Goal: Use online tool/utility: Utilize a website feature to perform a specific function

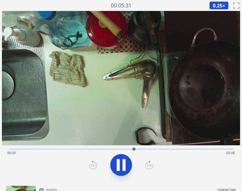
click at [61, 148] on div "Time elapsed: 00:09 Time remaining: 00:08" at bounding box center [121, 152] width 228 height 9
click at [21, 148] on div "Time elapsed: 00:04 Time remaining: 00:13" at bounding box center [120, 148] width 225 height 7
click at [55, 148] on div "Time elapsed: 00:01 Time remaining: 00:16" at bounding box center [121, 152] width 228 height 9
click at [73, 151] on div "Time elapsed: 00:03 Time remaining: 00:14" at bounding box center [121, 152] width 228 height 9
click at [95, 150] on div "Time elapsed: 00:05 Time remaining: 00:12" at bounding box center [121, 152] width 228 height 9
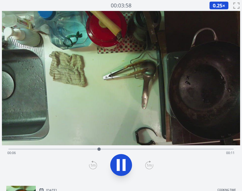
click at [125, 163] on icon at bounding box center [124, 165] width 3 height 12
click at [119, 149] on div "Time elapsed: 00:07 Time remaining: 00:10" at bounding box center [121, 152] width 228 height 9
click at [113, 147] on div "Time elapsed: 00:08 Time remaining: 00:09" at bounding box center [120, 148] width 225 height 7
click at [223, 149] on div "Time elapsed: 00:11 Time remaining: 00:06" at bounding box center [121, 152] width 228 height 9
click at [181, 149] on div "Time elapsed: 00:16 Time remaining: 00:01" at bounding box center [121, 152] width 228 height 9
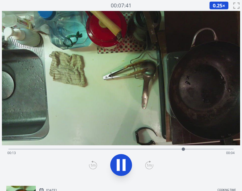
click at [129, 148] on div "Time elapsed: 00:13 Time remaining: 00:04" at bounding box center [120, 148] width 225 height 7
click at [98, 146] on div "Time elapsed: 00:09 Time remaining: 00:08" at bounding box center [120, 148] width 225 height 7
click at [155, 149] on div "Time elapsed: 00:08 Time remaining: 00:09" at bounding box center [121, 152] width 228 height 9
click at [180, 148] on div "Time elapsed: 00:11 Time remaining: 00:06" at bounding box center [121, 152] width 228 height 9
click at [199, 147] on div "Time elapsed: 00:13 Time remaining: 00:04" at bounding box center [120, 148] width 225 height 7
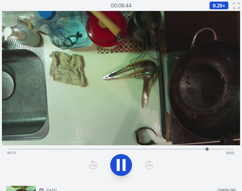
click at [194, 150] on div "Time elapsed: 00:15 Time remaining: 00:02" at bounding box center [121, 152] width 228 height 9
click at [183, 150] on div "Time elapsed: 00:14 Time remaining: 00:03" at bounding box center [121, 152] width 228 height 9
drag, startPoint x: 189, startPoint y: 148, endPoint x: 93, endPoint y: 146, distance: 95.7
click at [93, 145] on div at bounding box center [93, 149] width 8 height 8
click at [126, 158] on icon at bounding box center [121, 164] width 15 height 15
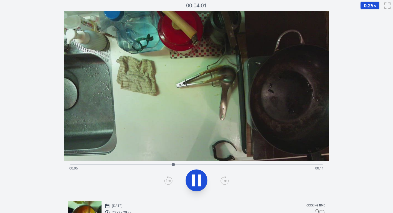
click at [195, 174] on icon at bounding box center [193, 180] width 3 height 12
drag, startPoint x: 175, startPoint y: 163, endPoint x: 130, endPoint y: 164, distance: 44.5
click at [131, 164] on div at bounding box center [130, 164] width 3 height 3
drag, startPoint x: 130, startPoint y: 164, endPoint x: 178, endPoint y: 159, distance: 47.8
click at [178, 159] on div "Time elapsed: 00:07 Time remaining: 00:10" at bounding box center [197, 104] width 266 height 186
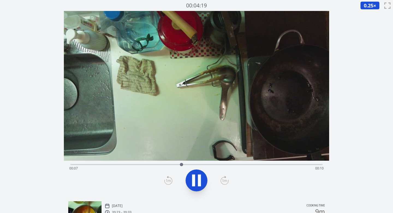
click at [198, 181] on icon at bounding box center [199, 180] width 3 height 12
drag, startPoint x: 181, startPoint y: 163, endPoint x: 299, endPoint y: 169, distance: 117.6
click at [242, 165] on div "Time elapsed: 00:15 Time remaining: 00:02" at bounding box center [196, 164] width 253 height 1
drag, startPoint x: 300, startPoint y: 163, endPoint x: 126, endPoint y: 162, distance: 173.8
click at [126, 162] on div at bounding box center [126, 164] width 8 height 8
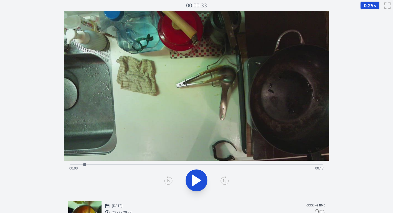
drag, startPoint x: 126, startPoint y: 163, endPoint x: 85, endPoint y: 163, distance: 41.3
click at [85, 163] on div at bounding box center [84, 164] width 3 height 3
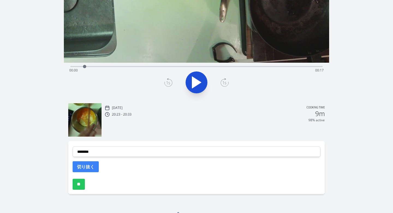
scroll to position [105, 0]
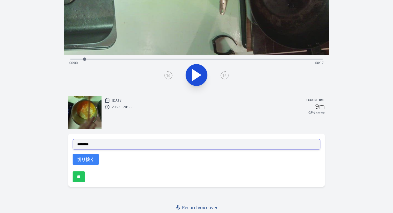
click at [119, 143] on select "**********" at bounding box center [197, 144] width 248 height 10
select select "**********"
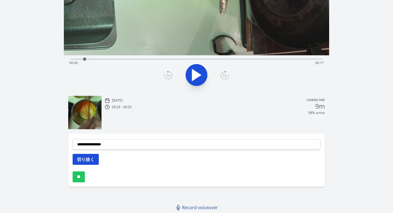
click at [89, 160] on button "切り抜く" at bounding box center [86, 159] width 26 height 11
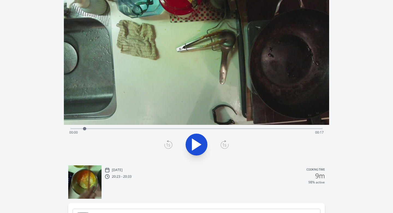
scroll to position [4, 0]
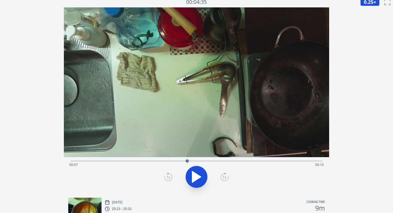
drag, startPoint x: 83, startPoint y: 161, endPoint x: 187, endPoint y: 162, distance: 104.4
click at [187, 162] on div at bounding box center [187, 161] width 8 height 8
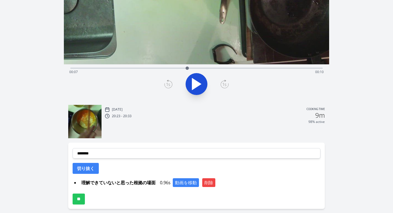
scroll to position [118, 0]
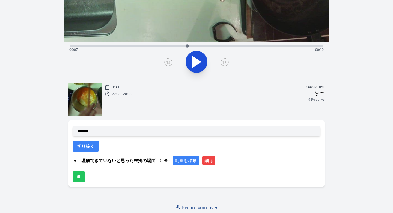
click at [162, 134] on select "**********" at bounding box center [197, 131] width 248 height 10
select select "**********"
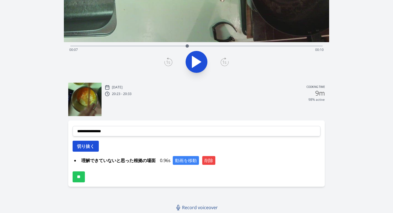
click at [90, 146] on button "切り抜く" at bounding box center [86, 145] width 26 height 11
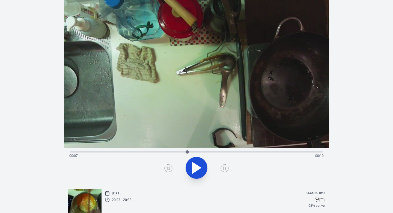
scroll to position [0, 0]
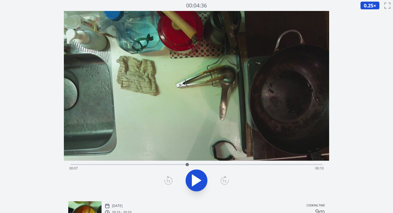
click at [187, 166] on div at bounding box center [187, 164] width 8 height 8
click at [190, 164] on div at bounding box center [189, 164] width 3 height 3
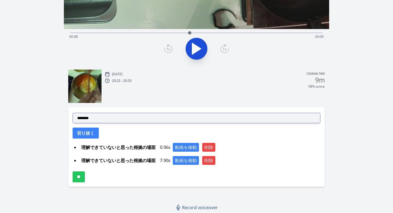
click at [177, 116] on select "**********" at bounding box center [197, 118] width 248 height 10
select select "**********"
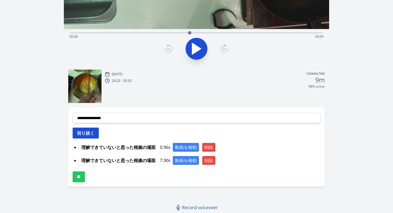
click at [93, 135] on button "切り抜く" at bounding box center [86, 132] width 26 height 11
select select
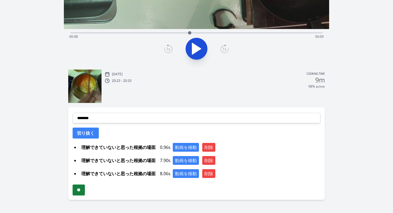
click at [82, 189] on input "**" at bounding box center [79, 189] width 12 height 11
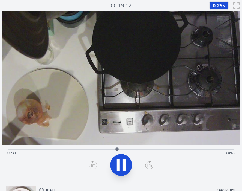
click at [161, 149] on div "Time elapsed: 00:39 Time remaining: 00:43" at bounding box center [121, 152] width 228 height 9
click at [189, 152] on div "Time elapsed: 00:55 Time remaining: 00:27" at bounding box center [121, 152] width 228 height 9
click at [175, 152] on div "Time elapsed: 01:05 Time remaining: 00:17" at bounding box center [121, 152] width 228 height 9
click at [168, 151] on div "Time elapsed: 01:00 Time remaining: 00:22" at bounding box center [121, 152] width 228 height 9
click at [162, 150] on div "Time elapsed: 00:58 Time remaining: 00:24" at bounding box center [121, 152] width 228 height 9
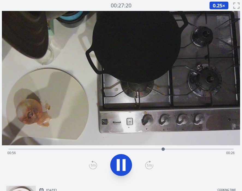
click at [170, 148] on div "Time elapsed: 00:56 Time remaining: 00:26" at bounding box center [121, 152] width 228 height 9
drag, startPoint x: 170, startPoint y: 150, endPoint x: 165, endPoint y: 151, distance: 5.3
click at [165, 151] on div at bounding box center [165, 149] width 8 height 8
click at [120, 163] on icon at bounding box center [121, 164] width 15 height 15
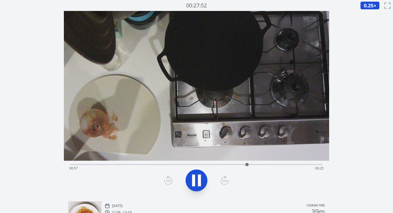
click at [195, 178] on icon at bounding box center [193, 180] width 3 height 12
drag, startPoint x: 246, startPoint y: 164, endPoint x: 222, endPoint y: 166, distance: 24.1
click at [222, 166] on div at bounding box center [222, 164] width 8 height 8
click at [225, 164] on div at bounding box center [224, 164] width 3 height 3
click at [195, 177] on icon at bounding box center [196, 179] width 9 height 11
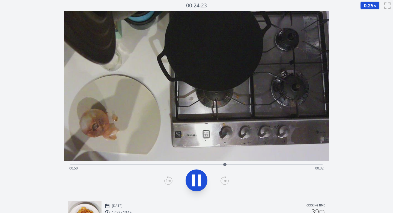
click at [195, 177] on icon at bounding box center [193, 180] width 3 height 12
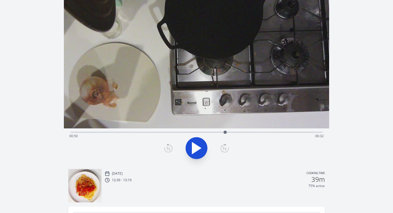
scroll to position [105, 0]
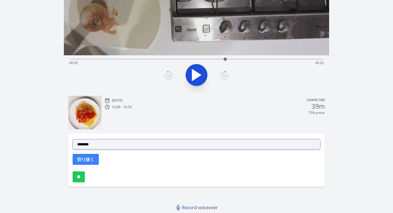
click at [155, 145] on select "**********" at bounding box center [197, 144] width 248 height 10
select select "**********"
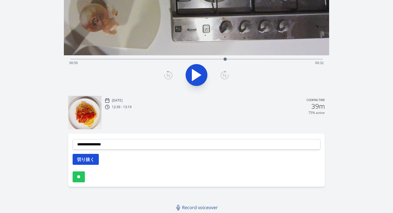
click at [94, 158] on button "切り抜く" at bounding box center [86, 159] width 26 height 11
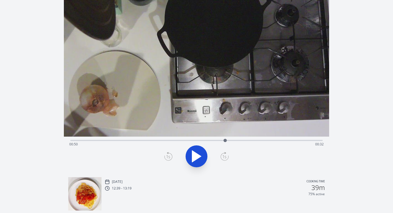
scroll to position [0, 0]
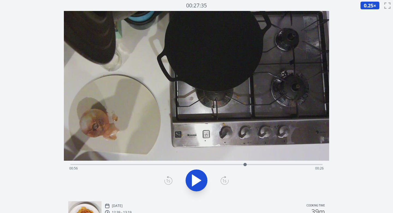
drag, startPoint x: 226, startPoint y: 164, endPoint x: 245, endPoint y: 165, distance: 19.4
click at [242, 165] on div at bounding box center [245, 164] width 3 height 3
click at [242, 164] on div at bounding box center [245, 164] width 3 height 3
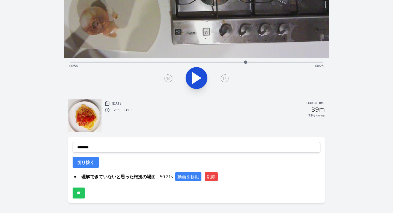
scroll to position [118, 0]
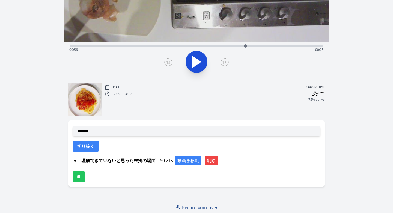
click at [199, 134] on select "**********" at bounding box center [197, 131] width 248 height 10
select select "**********"
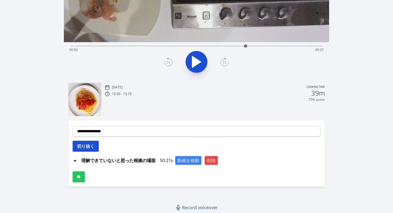
click at [92, 145] on button "切り抜く" at bounding box center [86, 145] width 26 height 11
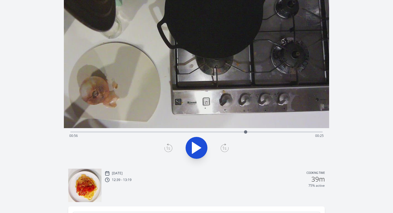
scroll to position [0, 0]
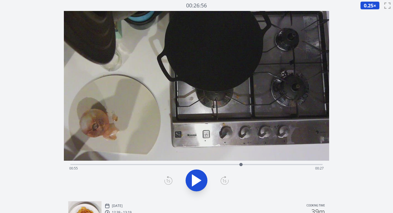
drag, startPoint x: 246, startPoint y: 165, endPoint x: 241, endPoint y: 165, distance: 4.9
click at [241, 165] on div at bounding box center [241, 164] width 3 height 3
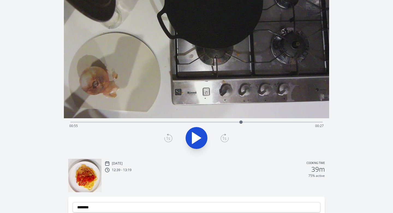
scroll to position [131, 0]
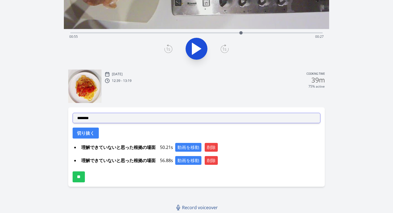
click at [175, 119] on select "**********" at bounding box center [197, 118] width 248 height 10
select select "**********"
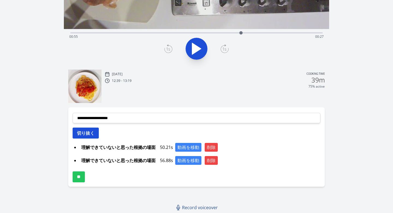
click at [88, 136] on button "切り抜く" at bounding box center [86, 132] width 26 height 11
select select
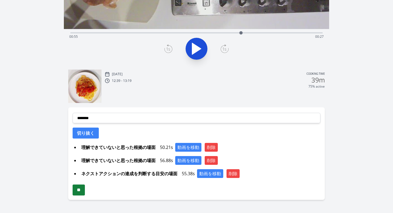
click at [85, 188] on input "**" at bounding box center [79, 189] width 12 height 11
